Goal: Information Seeking & Learning: Check status

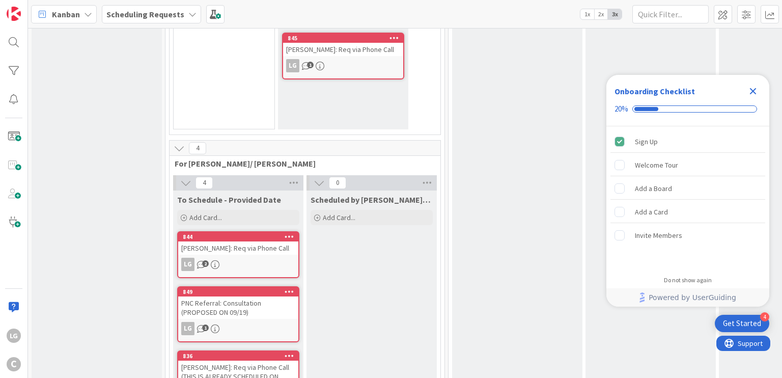
scroll to position [466, 0]
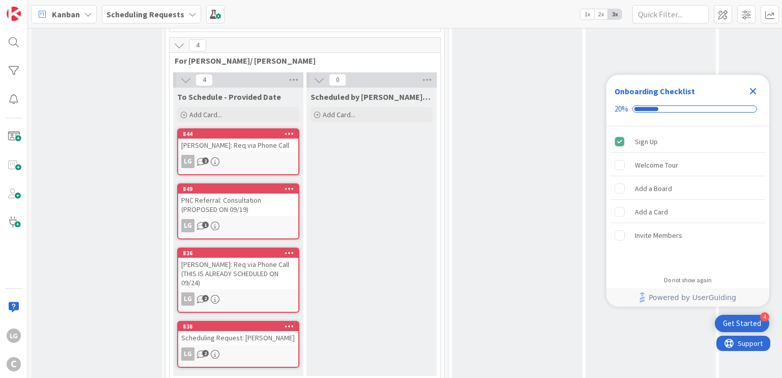
click at [250, 347] on div "LG 2" at bounding box center [238, 353] width 120 height 13
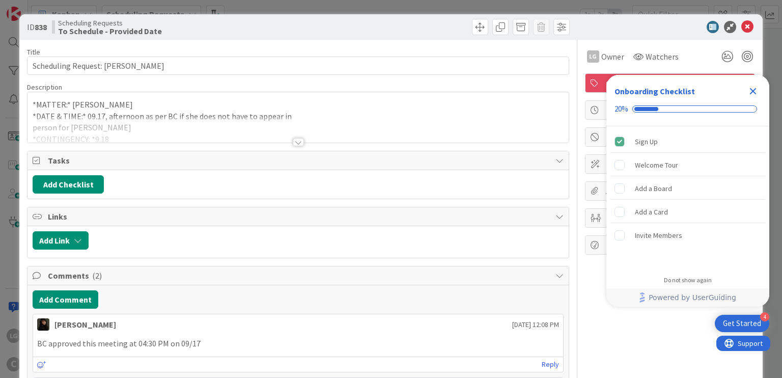
scroll to position [153, 0]
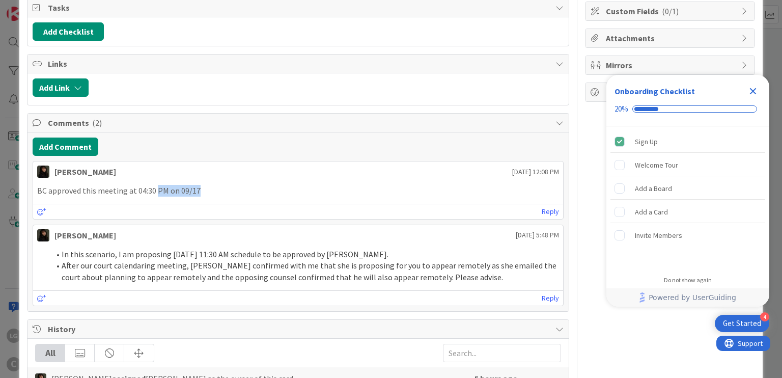
drag, startPoint x: 155, startPoint y: 186, endPoint x: 216, endPoint y: 191, distance: 60.8
click at [216, 191] on p "BC approved this meeting at 04:30 PM on 09/17" at bounding box center [297, 191] width 521 height 12
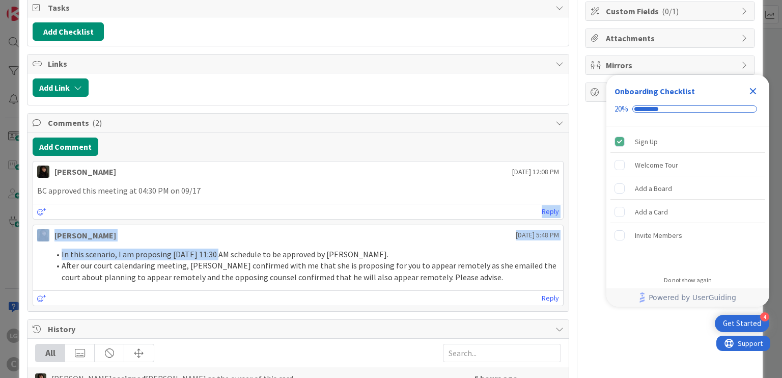
drag, startPoint x: 198, startPoint y: 194, endPoint x: 214, endPoint y: 246, distance: 54.8
click at [214, 246] on div "Esse [PERSON_NAME] [DATE] 12:08 PM BC approved this meeting at 04:30 PM on 09/1…" at bounding box center [298, 233] width 530 height 145
click at [214, 248] on li "In this scenario, I am proposing [DATE] 11:30 AM schedule to be approved by [PE…" at bounding box center [303, 254] width 509 height 12
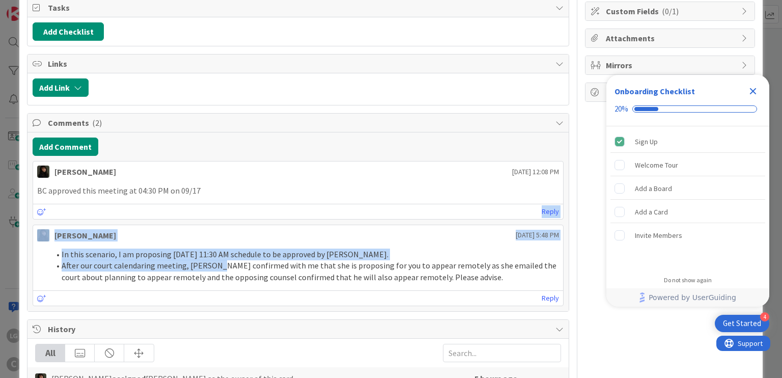
drag, startPoint x: 214, startPoint y: 259, endPoint x: 202, endPoint y: 184, distance: 76.3
click at [202, 184] on div "Esse [PERSON_NAME] [DATE] 12:08 PM BC approved this meeting at 04:30 PM on 09/1…" at bounding box center [298, 233] width 530 height 145
click at [202, 185] on p "BC approved this meeting at 04:30 PM on 09/17" at bounding box center [297, 191] width 521 height 12
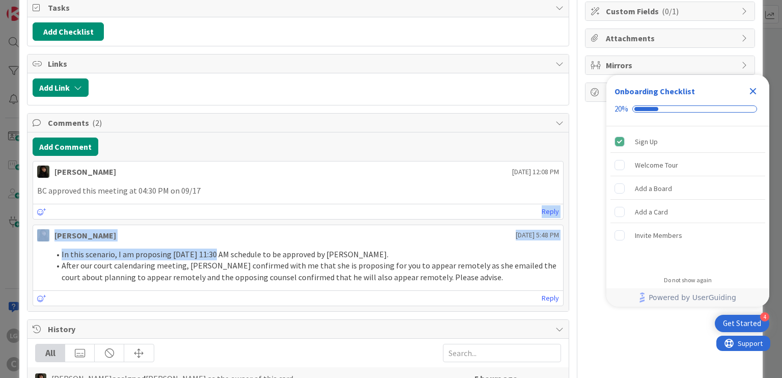
drag, startPoint x: 205, startPoint y: 228, endPoint x: 208, endPoint y: 254, distance: 26.2
click at [208, 254] on div "Esse [PERSON_NAME] [DATE] 12:08 PM BC approved this meeting at 04:30 PM on 09/1…" at bounding box center [298, 233] width 530 height 145
click at [208, 254] on li "In this scenario, I am proposing [DATE] 11:30 AM schedule to be approved by [PE…" at bounding box center [303, 254] width 509 height 12
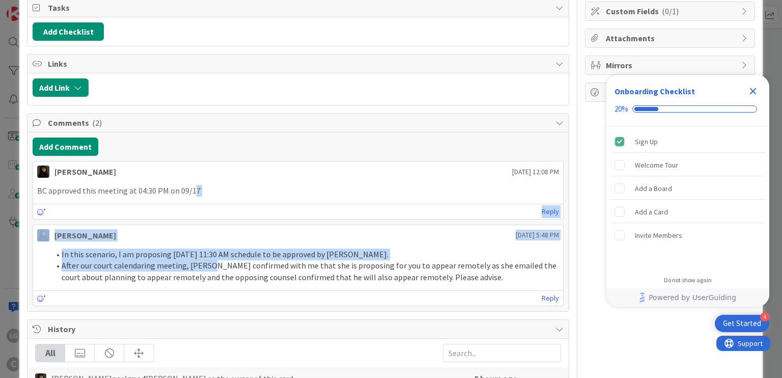
drag, startPoint x: 207, startPoint y: 251, endPoint x: 191, endPoint y: 195, distance: 58.2
click at [191, 196] on div "Esse [PERSON_NAME] [DATE] 12:08 PM BC approved this meeting at 04:30 PM on 09/1…" at bounding box center [298, 233] width 530 height 145
click at [190, 193] on p "BC approved this meeting at 04:30 PM on 09/17" at bounding box center [297, 191] width 521 height 12
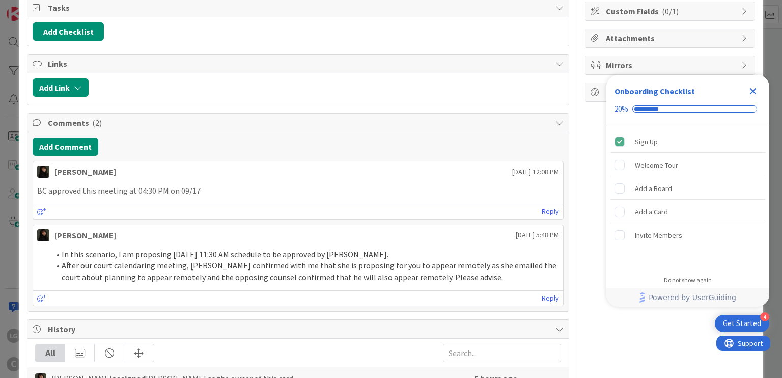
drag, startPoint x: 187, startPoint y: 197, endPoint x: 192, endPoint y: 263, distance: 65.9
click at [192, 262] on div "Esse [PERSON_NAME] [DATE] 12:08 PM BC approved this meeting at 04:30 PM on 09/1…" at bounding box center [298, 233] width 530 height 145
click at [193, 263] on li "After our court calendaring meeting, [PERSON_NAME] confirmed with me that she i…" at bounding box center [303, 271] width 509 height 23
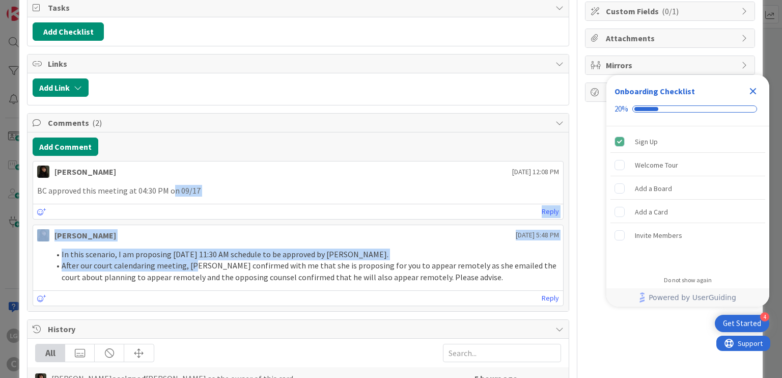
drag, startPoint x: 180, startPoint y: 217, endPoint x: 169, endPoint y: 182, distance: 36.4
click at [169, 182] on div "Esse [PERSON_NAME] [DATE] 12:08 PM BC approved this meeting at 04:30 PM on 09/1…" at bounding box center [298, 233] width 530 height 145
click at [169, 182] on div "BC approved this meeting at 04:30 PM on 09/17" at bounding box center [297, 191] width 529 height 20
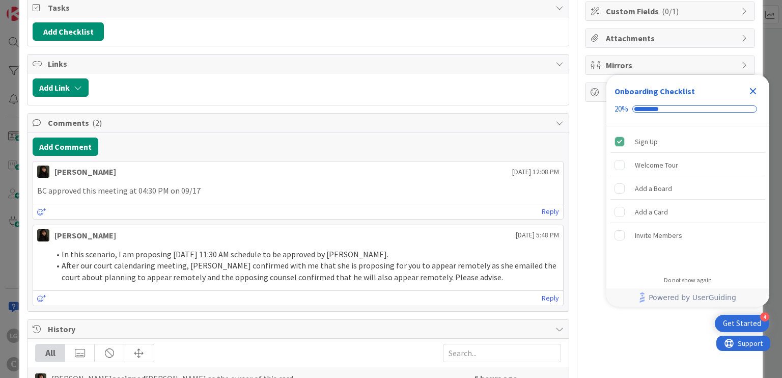
click at [752, 90] on icon "Close Checklist" at bounding box center [753, 91] width 7 height 7
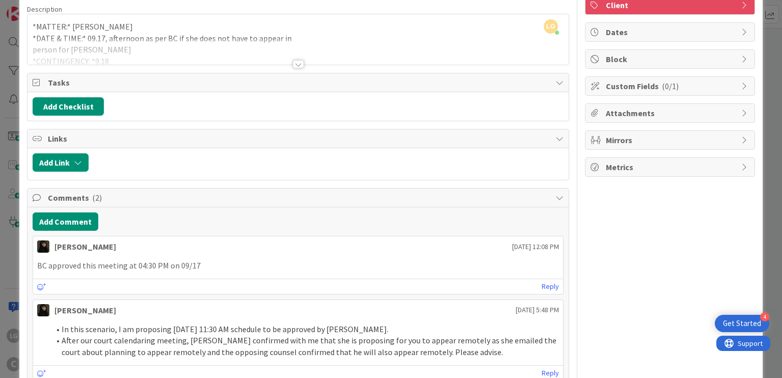
scroll to position [0, 0]
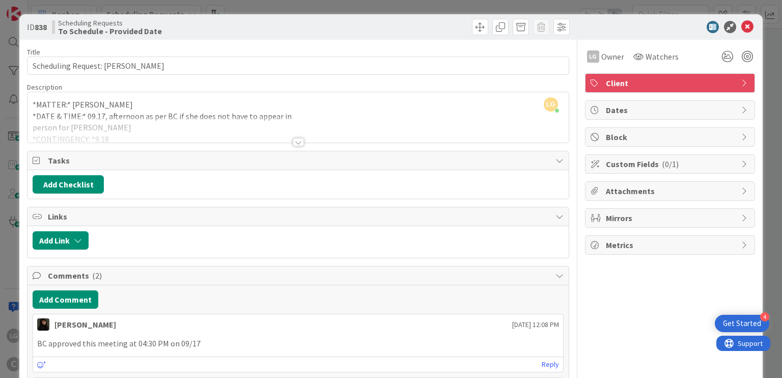
click at [746, 22] on div at bounding box center [665, 27] width 180 height 12
click at [741, 24] on icon at bounding box center [747, 27] width 12 height 12
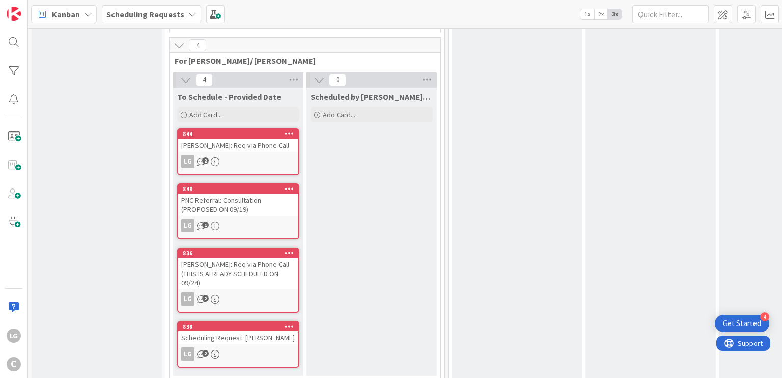
click at [233, 195] on div "PNC Referral: Consultation (PROPOSED ON 09/19)" at bounding box center [238, 204] width 120 height 22
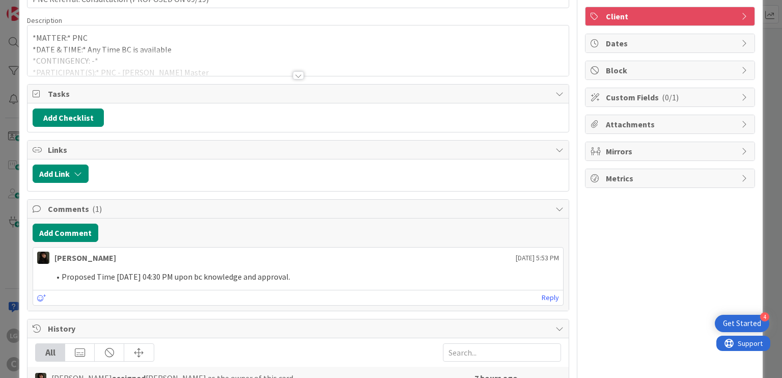
scroll to position [153, 0]
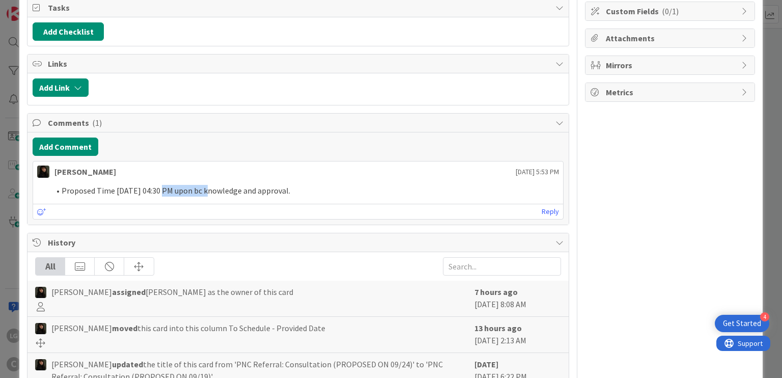
drag, startPoint x: 159, startPoint y: 181, endPoint x: 204, endPoint y: 190, distance: 45.2
click at [204, 190] on div "Proposed Time [DATE] 04:30 PM upon bc knowledge and approval." at bounding box center [297, 191] width 529 height 20
click at [204, 190] on li "Proposed Time [DATE] 04:30 PM upon bc knowledge and approval." at bounding box center [303, 191] width 509 height 12
drag, startPoint x: 214, startPoint y: 189, endPoint x: 219, endPoint y: 197, distance: 9.6
click at [219, 197] on div "Proposed Time [DATE] 04:30 PM upon bc knowledge and approval." at bounding box center [297, 191] width 529 height 20
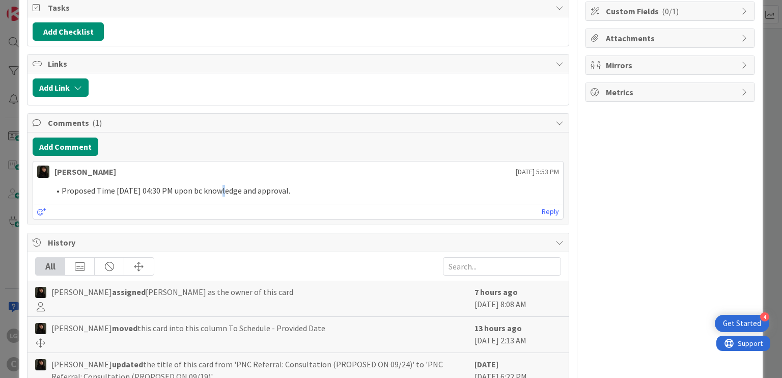
click at [219, 197] on div "Proposed Time [DATE] 04:30 PM upon bc knowledge and approval." at bounding box center [297, 191] width 529 height 20
click at [221, 191] on li "Proposed Time [DATE] 04:30 PM upon bc knowledge and approval." at bounding box center [303, 191] width 509 height 12
click at [190, 191] on li "Proposed Time [DATE] 04:30 PM upon bc knowledge and approval." at bounding box center [303, 191] width 509 height 12
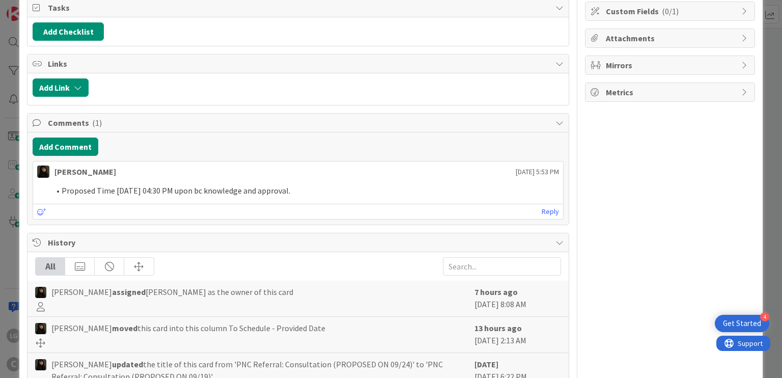
click at [160, 191] on li "Proposed Time [DATE] 04:30 PM upon bc knowledge and approval." at bounding box center [303, 191] width 509 height 12
click at [185, 191] on li "Proposed Time [DATE] 04:30 PM upon bc knowledge and approval." at bounding box center [303, 191] width 509 height 12
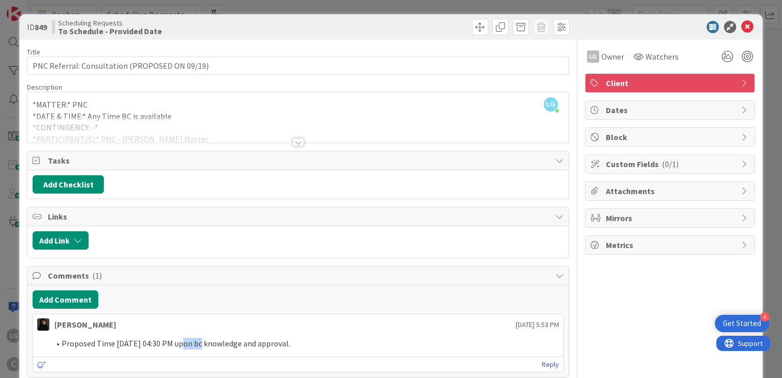
scroll to position [255, 0]
